Goal: Check status: Check status

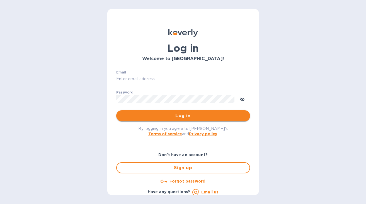
type input "[PERSON_NAME][EMAIL_ADDRESS][DOMAIN_NAME]"
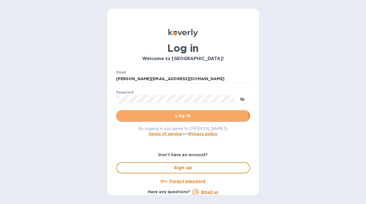
click at [170, 120] on button "Log in" at bounding box center [183, 115] width 134 height 11
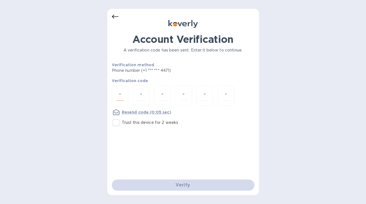
click at [119, 94] on input "number" at bounding box center [119, 96] width 7 height 10
type input "2"
type input "1"
type input "9"
type input "3"
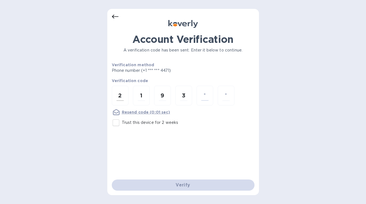
type input "6"
type input "3"
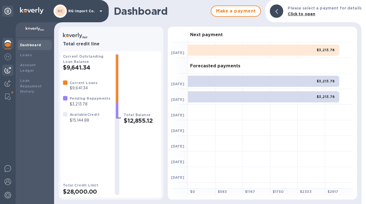
click at [8, 70] on img at bounding box center [7, 70] width 7 height 7
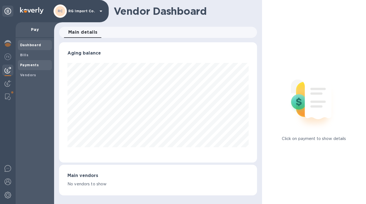
scroll to position [120, 198]
click at [33, 65] on b "Payments" at bounding box center [29, 65] width 19 height 4
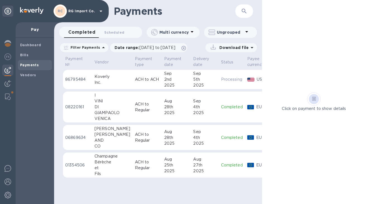
click at [142, 110] on p "ACH to Regular" at bounding box center [147, 107] width 25 height 12
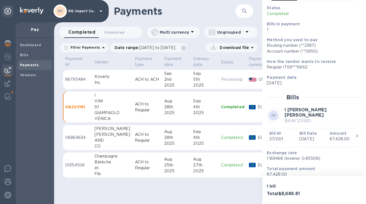
scroll to position [60, 0]
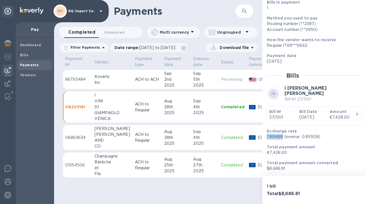
drag, startPoint x: 283, startPoint y: 137, endPoint x: 267, endPoint y: 137, distance: 16.5
click at [267, 137] on p "1.169468 (inverse: 0.85508)" at bounding box center [312, 137] width 91 height 6
copy p "1.169468"
click at [116, 136] on div "WASSERMAN" at bounding box center [112, 135] width 36 height 6
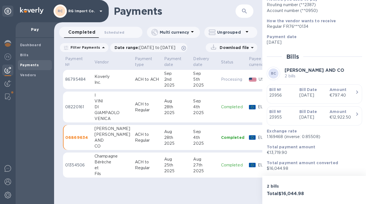
scroll to position [87, 0]
drag, startPoint x: 283, startPoint y: 137, endPoint x: 266, endPoint y: 138, distance: 17.3
click at [266, 138] on div "Exchange rate 1.169468 (inverse: 0.85508)" at bounding box center [311, 134] width 95 height 16
copy p "1.169468"
